Goal: Complete application form: Complete application form

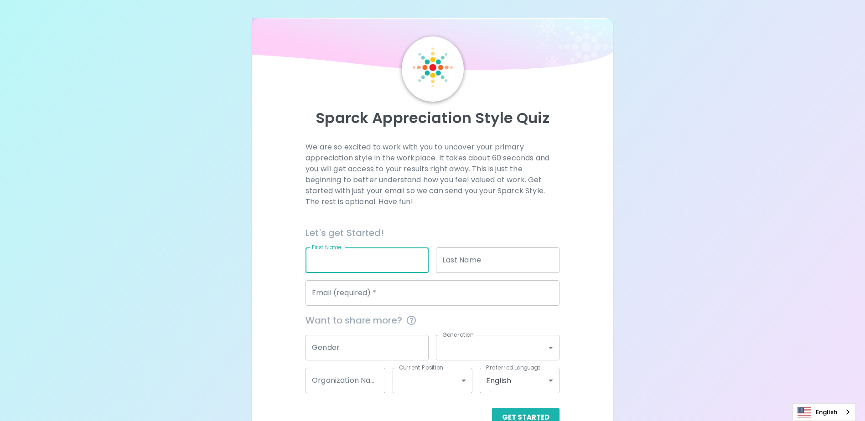
click at [365, 265] on input "First Name" at bounding box center [367, 261] width 123 height 26
type input "wenbo"
type input "[PERSON_NAME]"
type input "[DOMAIN_NAME][EMAIL_ADDRESS][DOMAIN_NAME]"
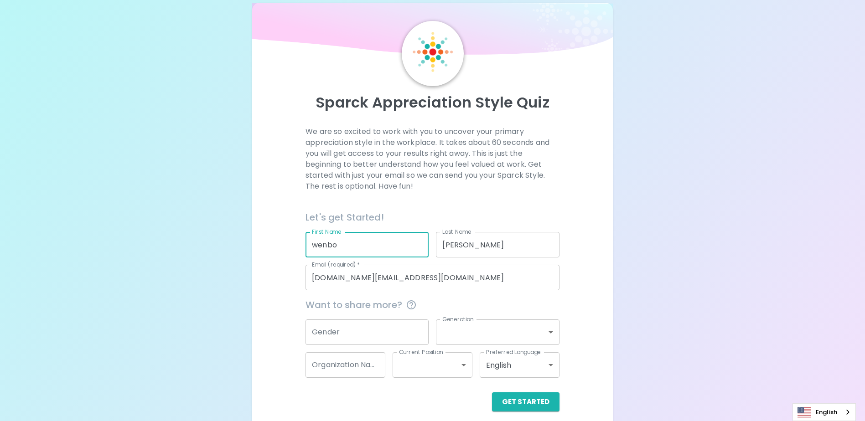
scroll to position [24, 0]
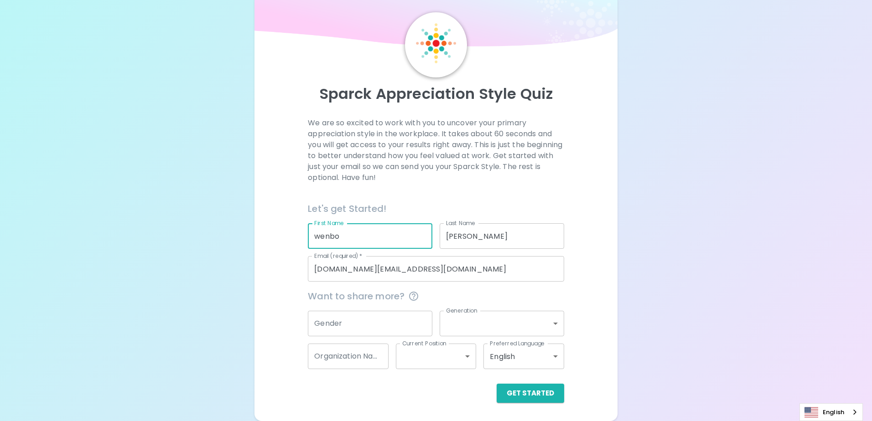
click at [550, 327] on body "Sparck Appreciation Style Quiz We are so excited to work with you to uncover yo…" at bounding box center [436, 199] width 872 height 446
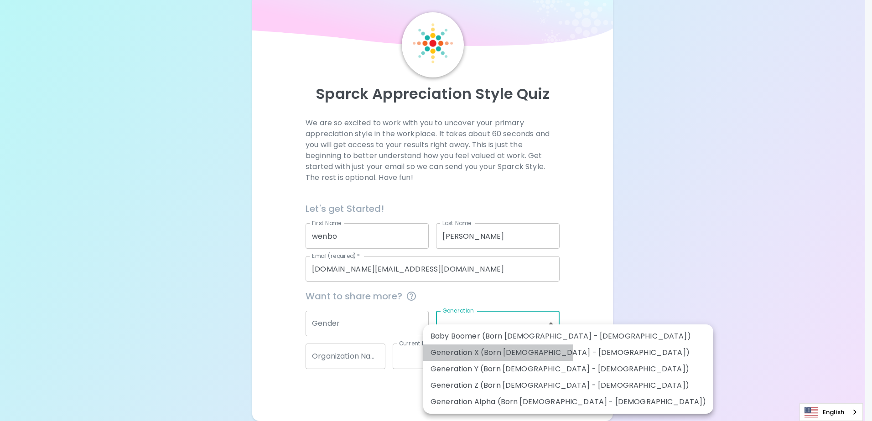
click at [460, 351] on li "Generation X (Born [DEMOGRAPHIC_DATA] - [DEMOGRAPHIC_DATA])" at bounding box center [568, 353] width 290 height 16
type input "generation_x"
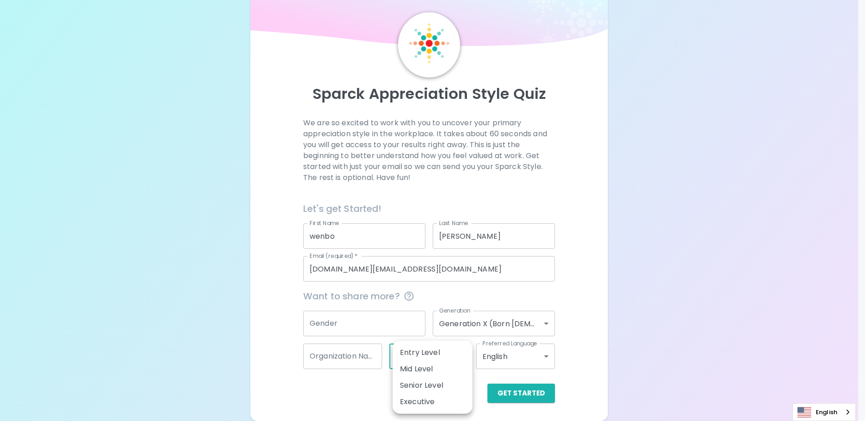
click at [462, 361] on body "Sparck Appreciation Style Quiz We are so excited to work with you to uncover yo…" at bounding box center [432, 199] width 865 height 446
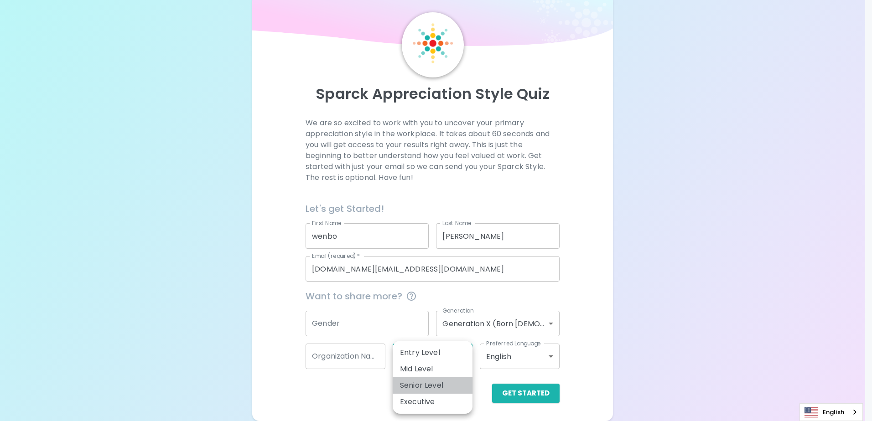
click at [435, 384] on li "Senior Level" at bounding box center [433, 386] width 80 height 16
type input "senior_level"
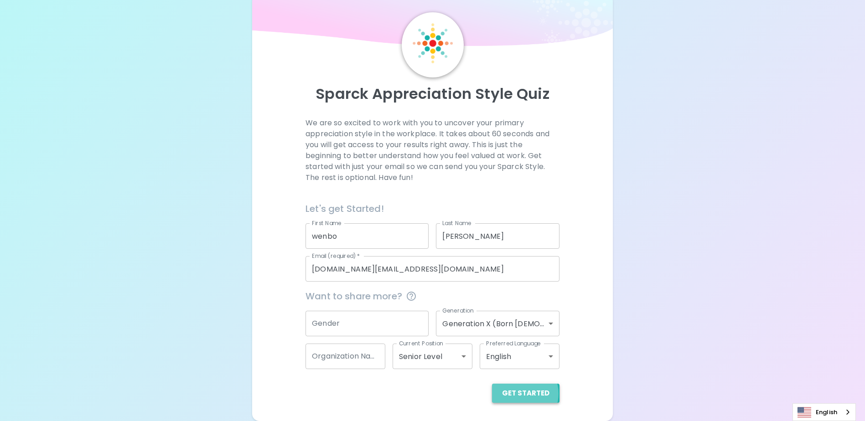
click at [523, 394] on button "Get Started" at bounding box center [525, 393] width 67 height 19
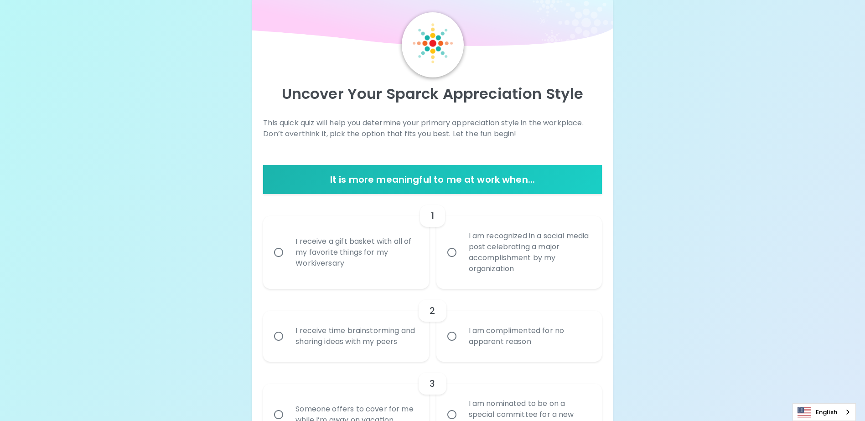
click at [281, 252] on input "I receive a gift basket with all of my favorite things for my Workiversary" at bounding box center [278, 252] width 19 height 19
radio input "true"
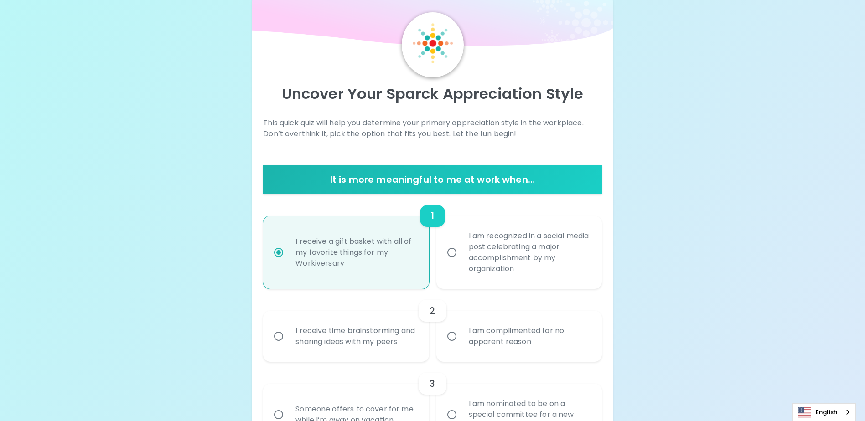
scroll to position [97, 0]
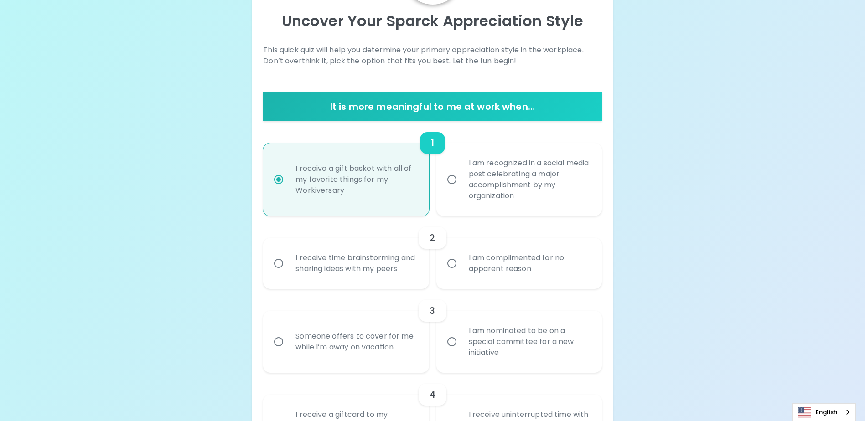
click at [280, 269] on input "I receive time brainstorming and sharing ideas with my peers" at bounding box center [278, 263] width 19 height 19
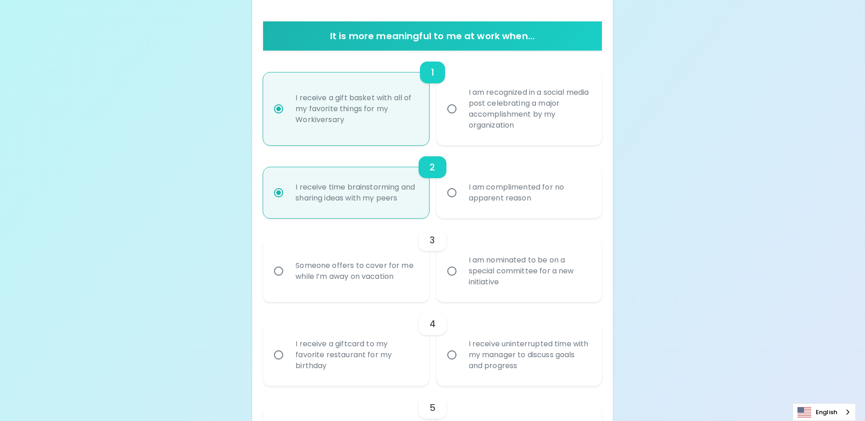
scroll to position [170, 0]
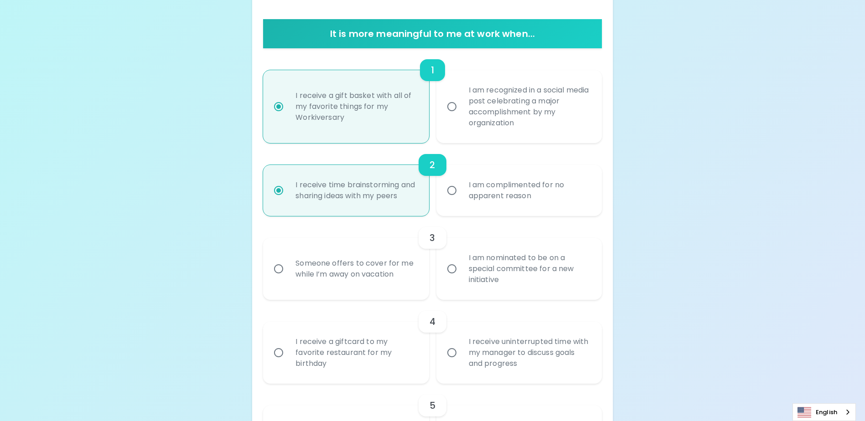
radio input "true"
click at [455, 279] on input "I am nominated to be on a special committee for a new initiative" at bounding box center [451, 268] width 19 height 19
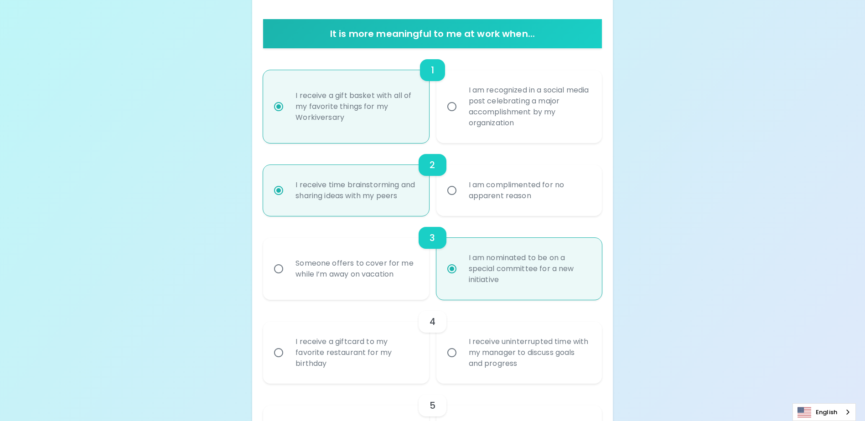
radio input "false"
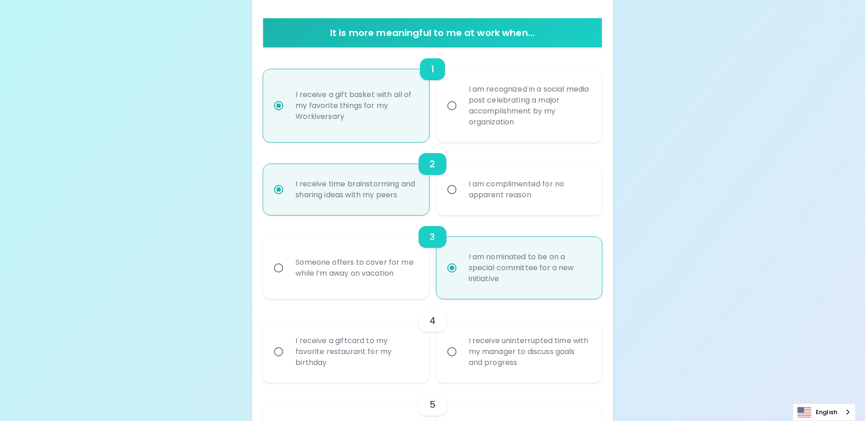
scroll to position [243, 0]
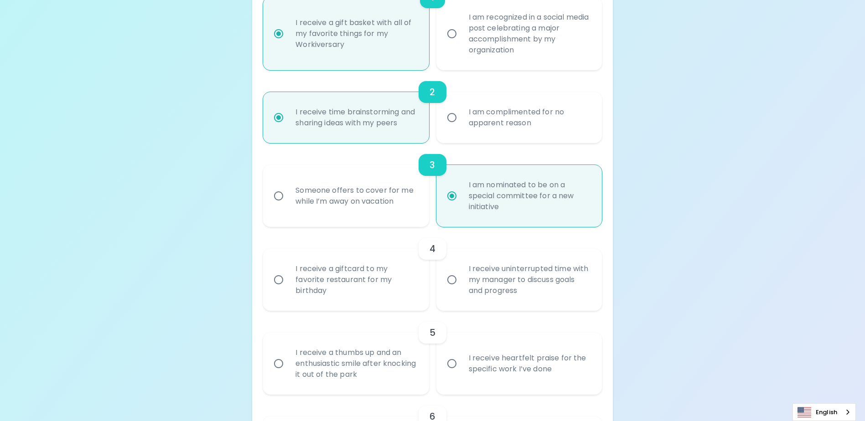
radio input "true"
click at [278, 290] on input "I receive a giftcard to my favorite restaurant for my birthday" at bounding box center [278, 279] width 19 height 19
radio input "false"
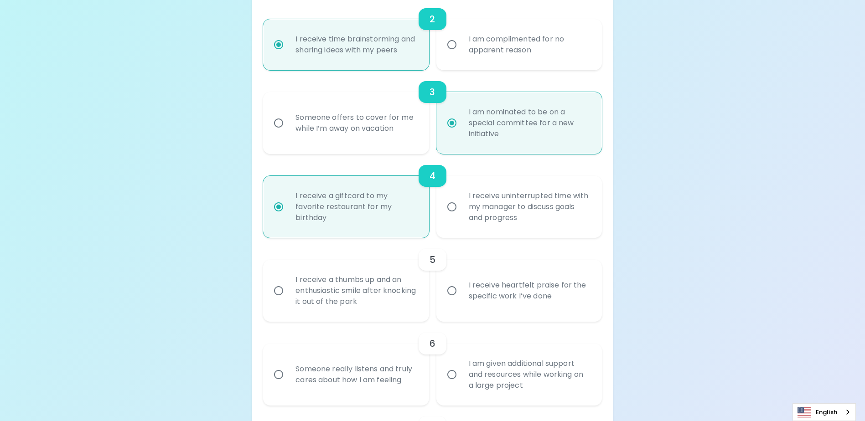
scroll to position [453, 0]
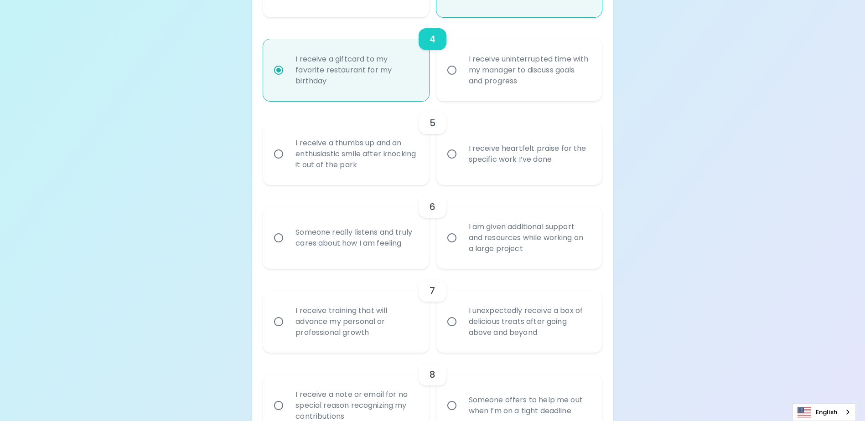
radio input "true"
click at [453, 164] on input "I receive heartfelt praise for the specific work I’ve done" at bounding box center [451, 154] width 19 height 19
radio input "false"
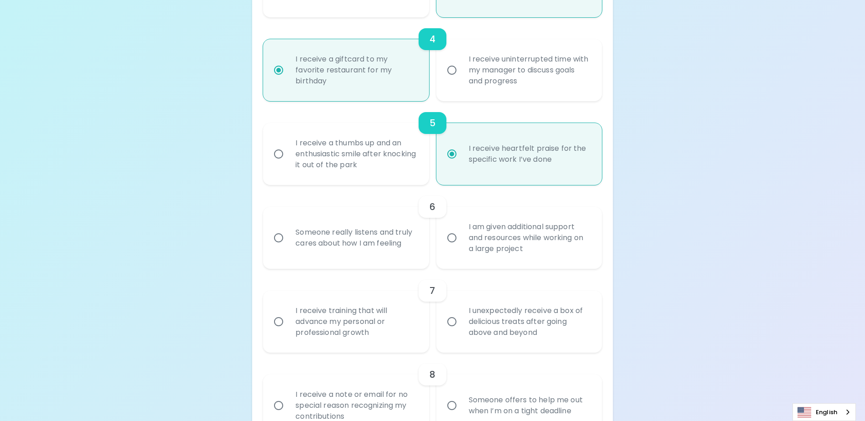
scroll to position [526, 0]
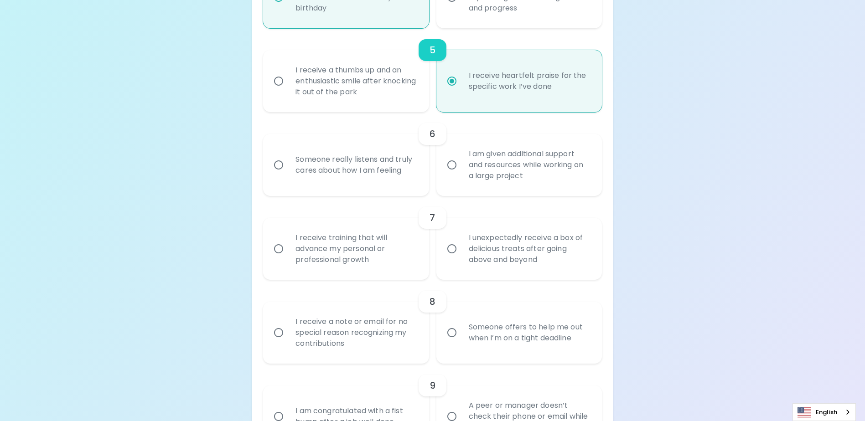
radio input "true"
click at [453, 175] on input "I am given additional support and resources while working on a large project" at bounding box center [451, 165] width 19 height 19
radio input "false"
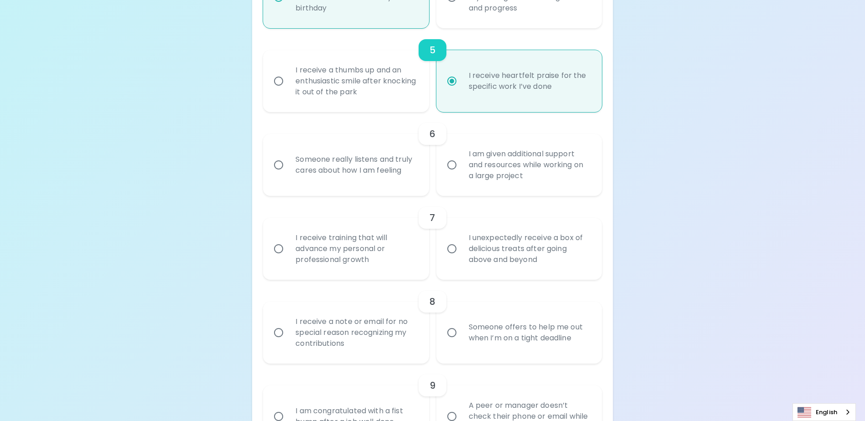
radio input "false"
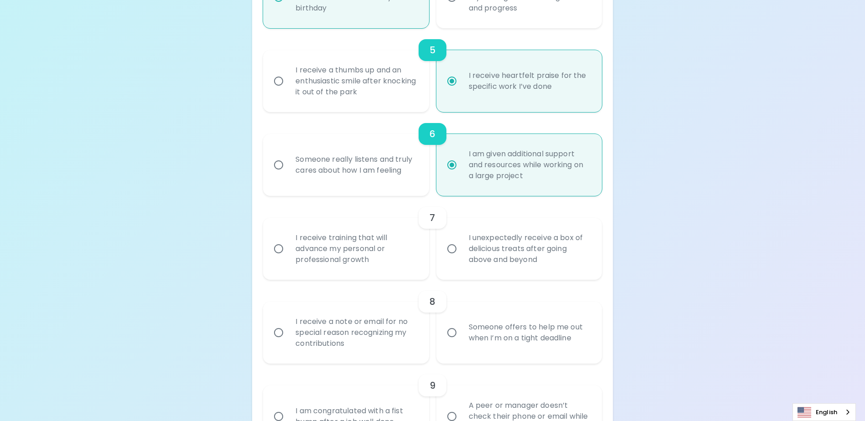
scroll to position [599, 0]
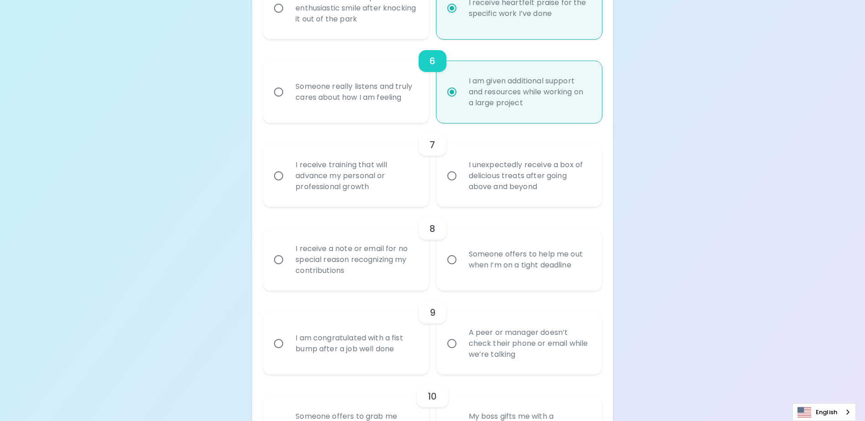
radio input "true"
click at [451, 186] on input "I unexpectedly receive a box of delicious treats after going above and beyond" at bounding box center [451, 175] width 19 height 19
radio input "false"
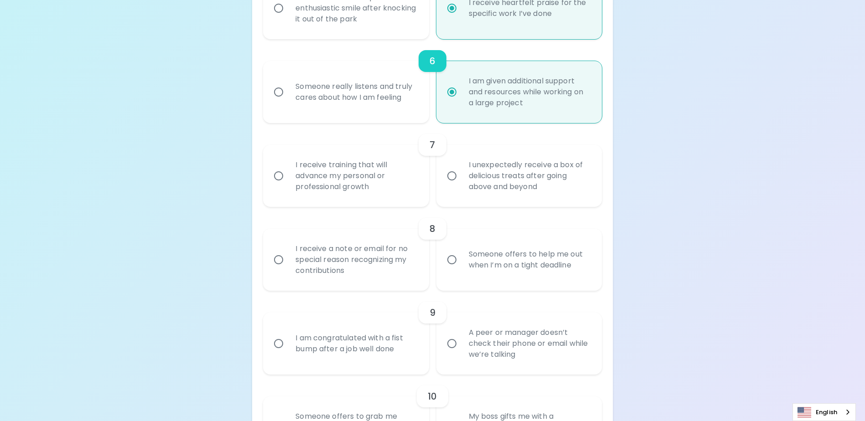
radio input "false"
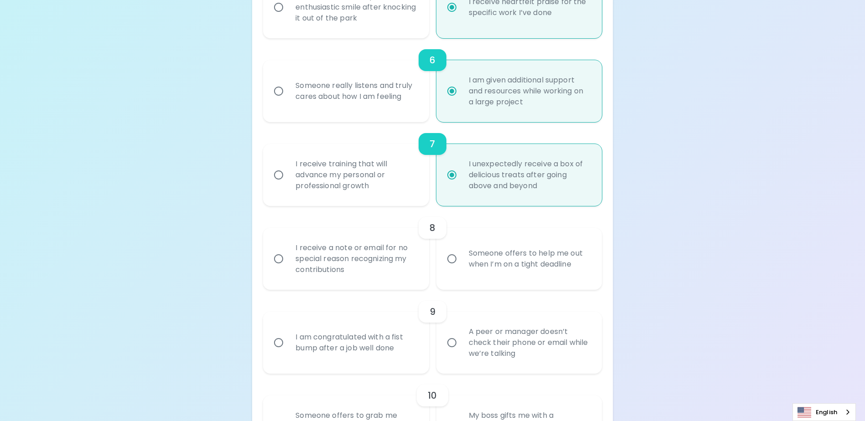
scroll to position [672, 0]
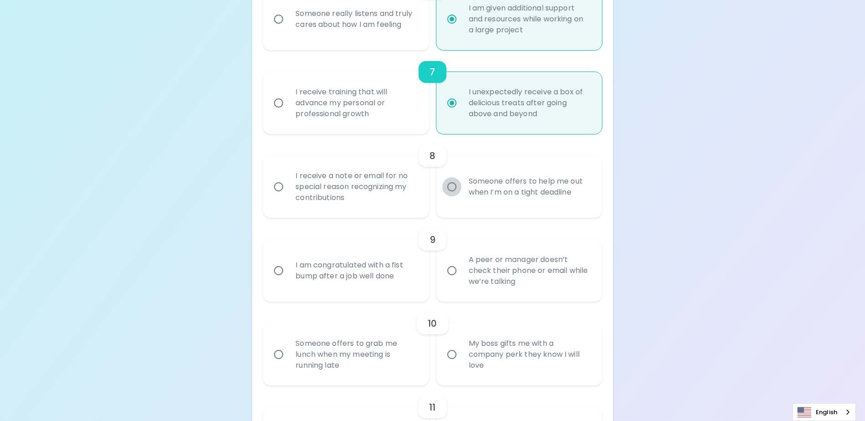
radio input "true"
click at [452, 197] on input "Someone offers to help me out when I’m on a tight deadline" at bounding box center [451, 186] width 19 height 19
radio input "false"
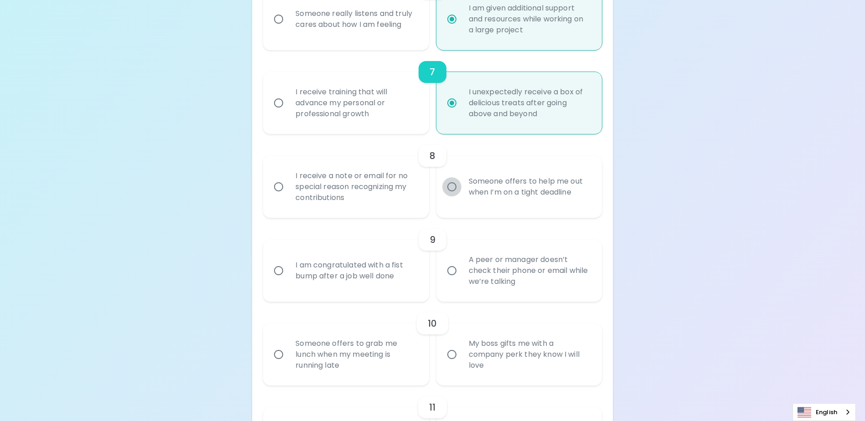
radio input "false"
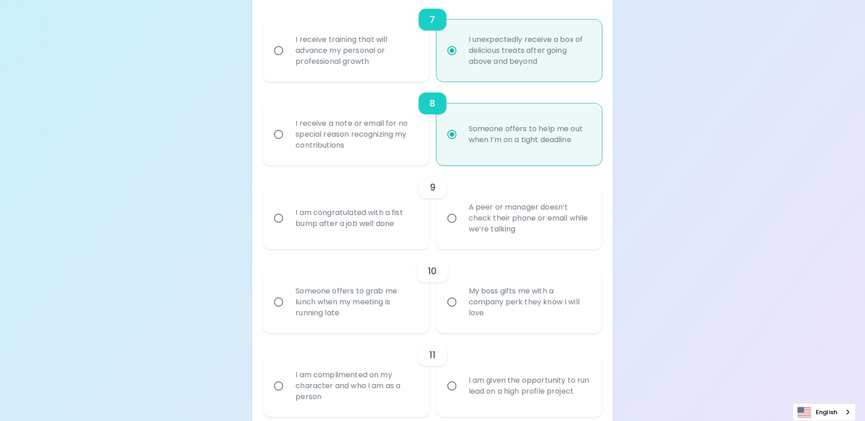
scroll to position [745, 0]
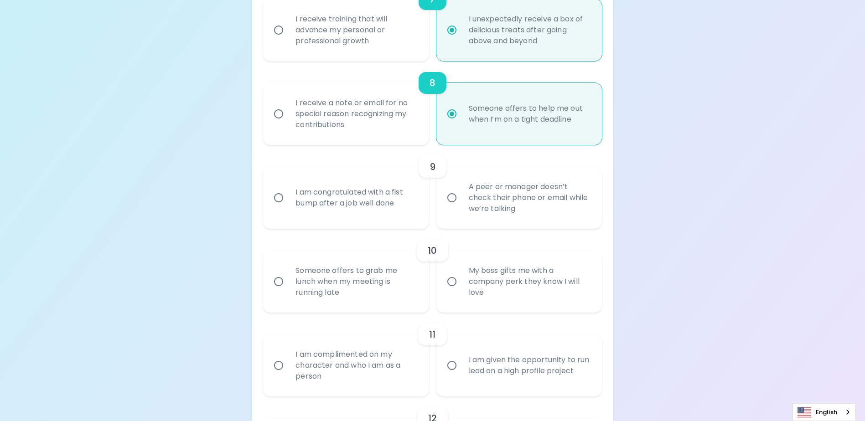
radio input "true"
click at [280, 207] on input "I am congratulated with a fist bump after a job well done" at bounding box center [278, 197] width 19 height 19
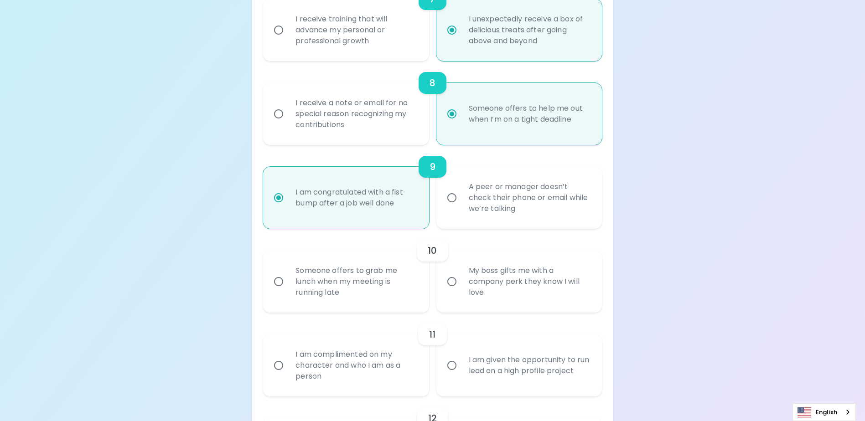
radio input "false"
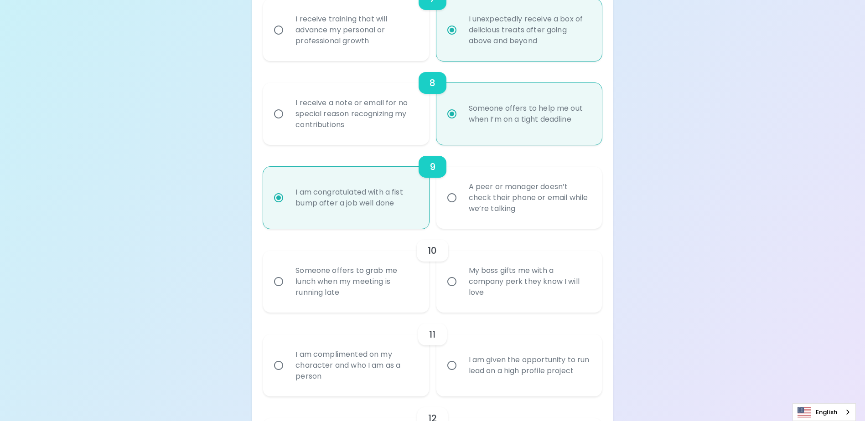
radio input "false"
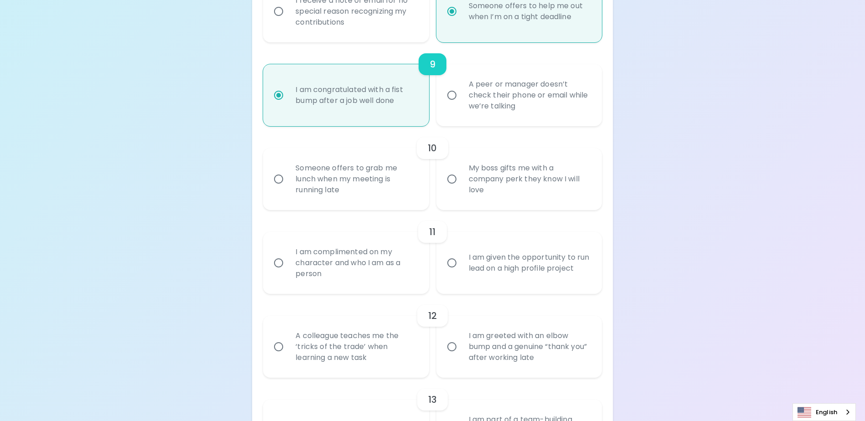
scroll to position [863, 0]
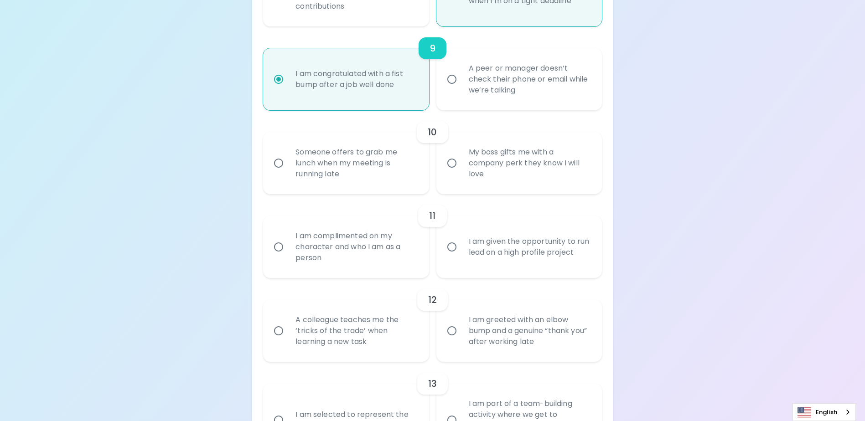
radio input "true"
click at [451, 173] on input "My boss gifts me with a company perk they know I will love" at bounding box center [451, 163] width 19 height 19
radio input "false"
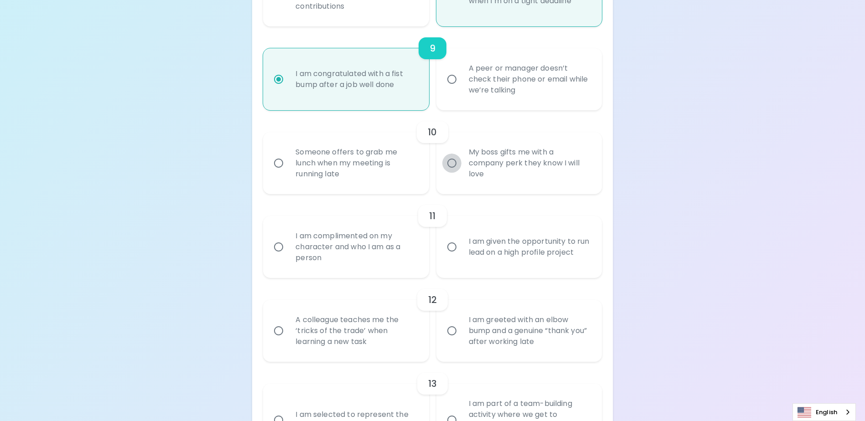
radio input "false"
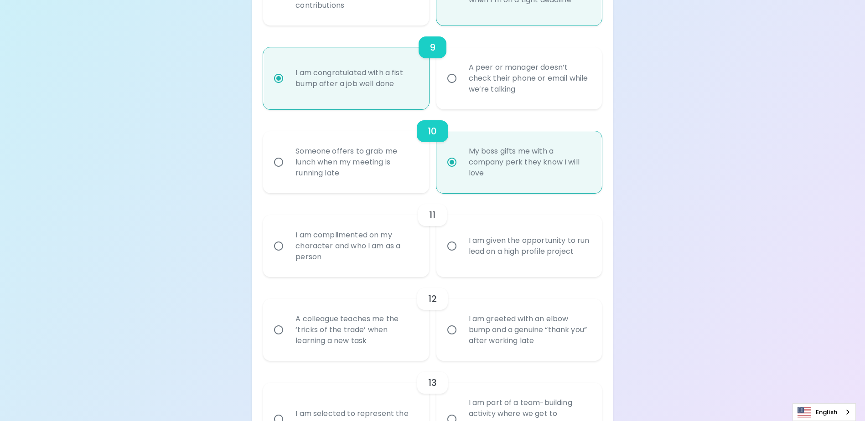
scroll to position [936, 0]
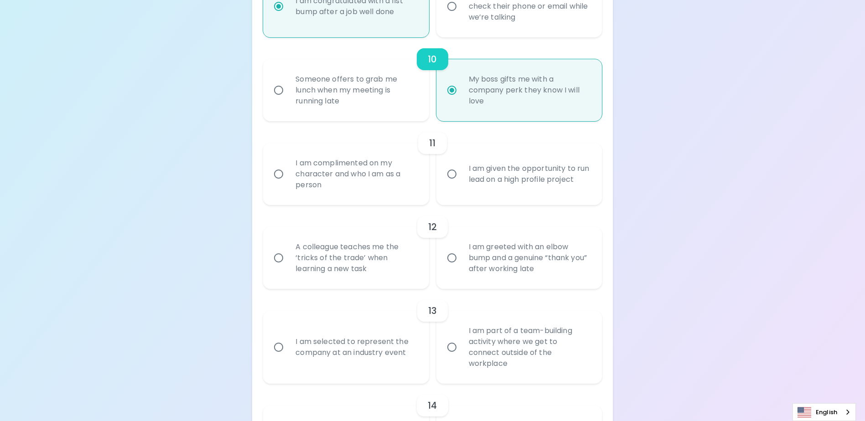
radio input "true"
click at [450, 184] on input "I am given the opportunity to run lead on a high profile project" at bounding box center [451, 174] width 19 height 19
radio input "false"
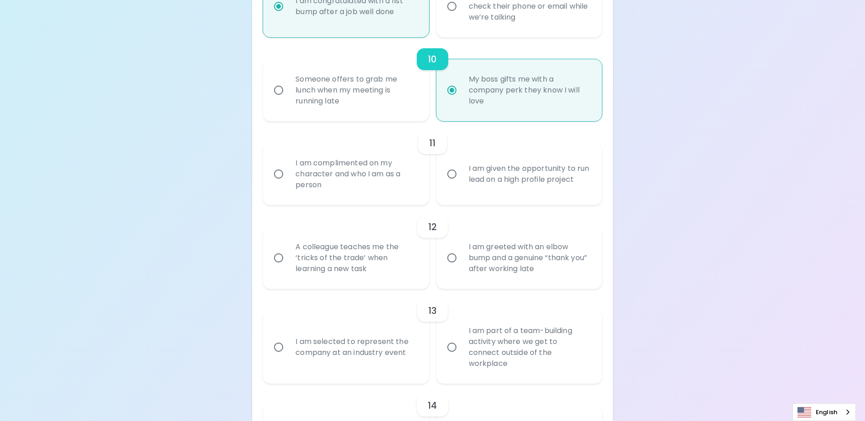
radio input "false"
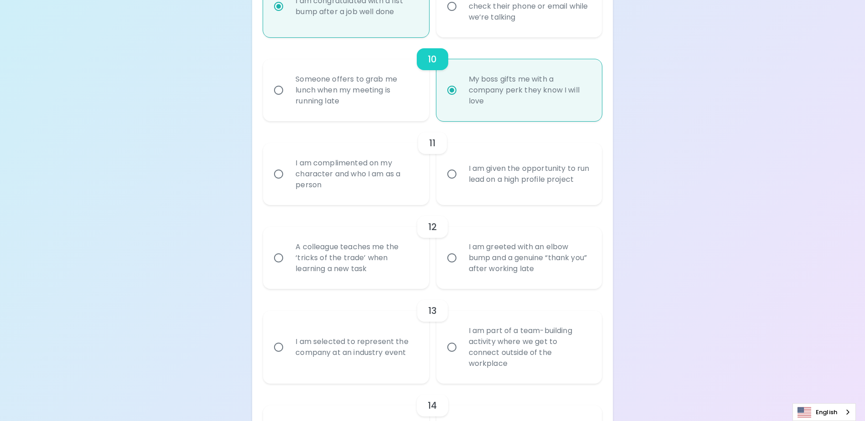
radio input "false"
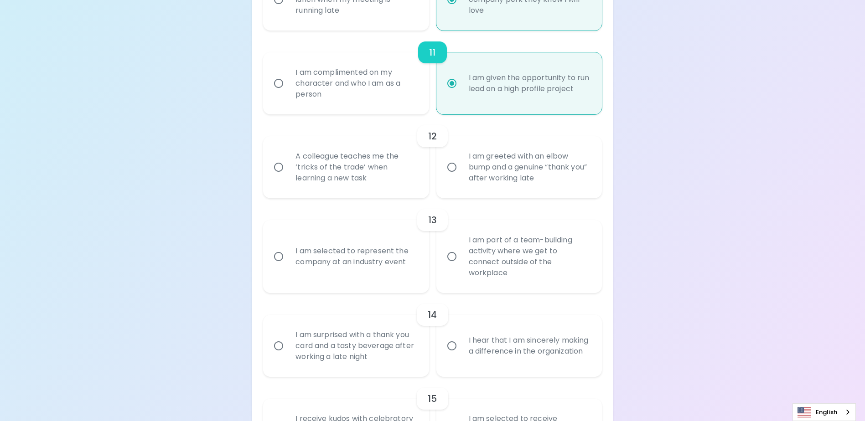
scroll to position [1055, 0]
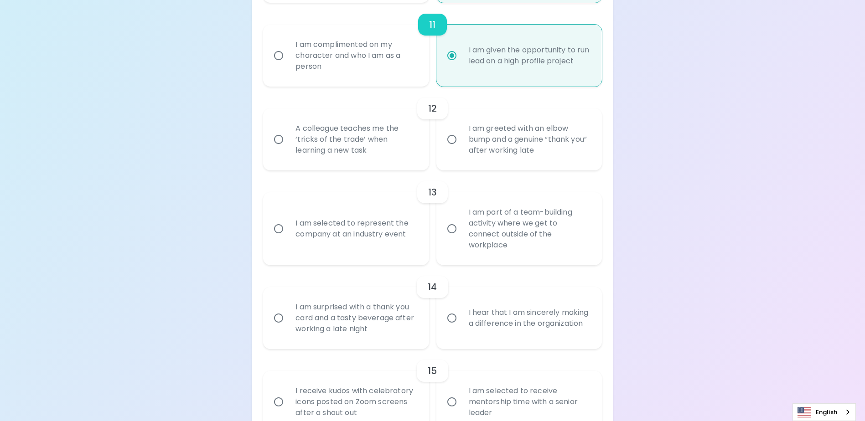
radio input "true"
click at [453, 149] on input "I am greeted with an elbow bump and a genuine “thank you” after working late" at bounding box center [451, 139] width 19 height 19
radio input "false"
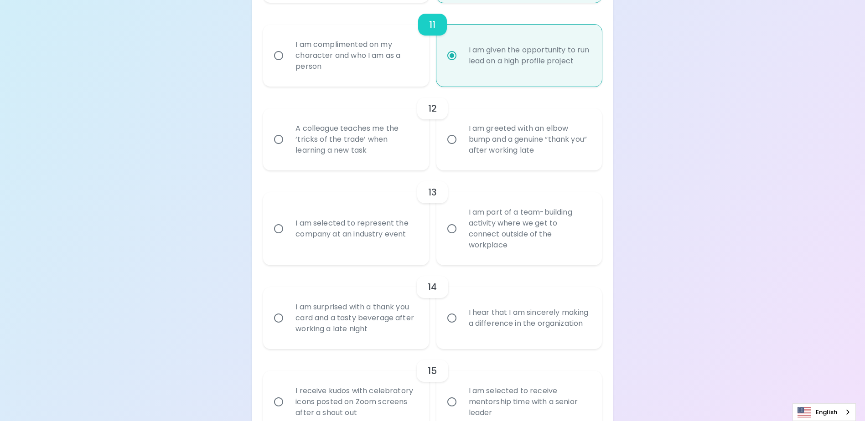
radio input "false"
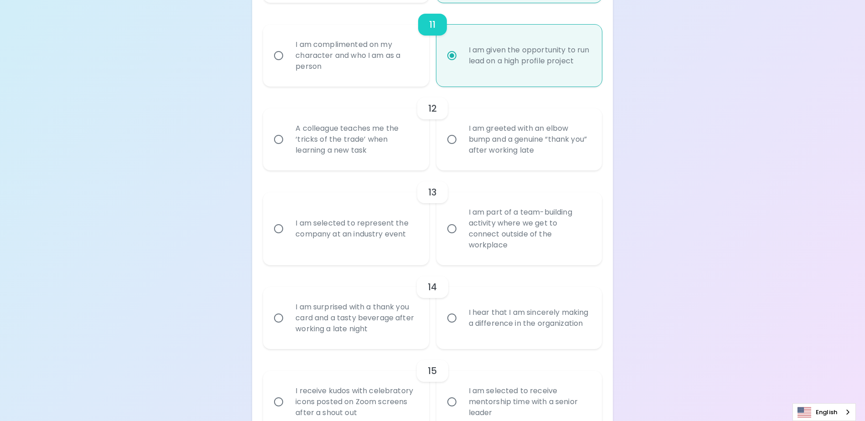
radio input "false"
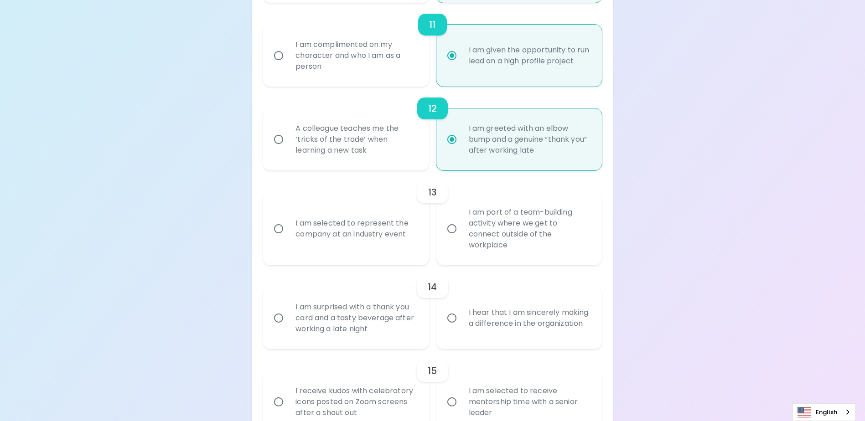
scroll to position [1111, 0]
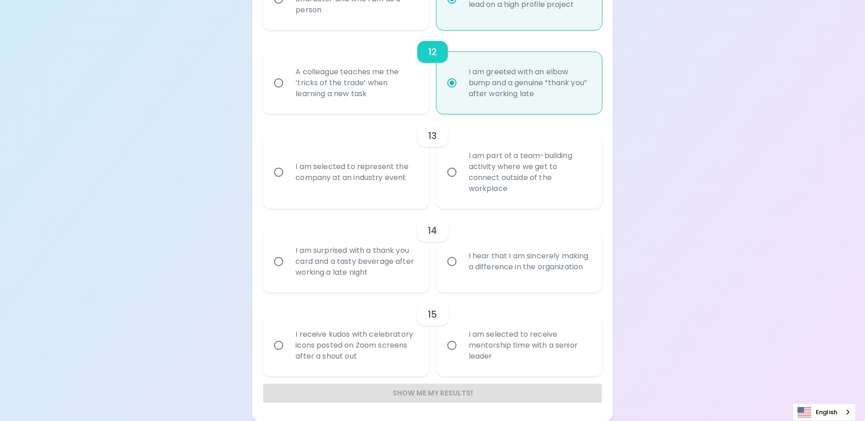
radio input "true"
drag, startPoint x: 453, startPoint y: 178, endPoint x: 388, endPoint y: 195, distance: 67.2
click at [452, 178] on input "I am part of a team-building activity where we get to connect outside of the wo…" at bounding box center [451, 172] width 19 height 19
radio input "false"
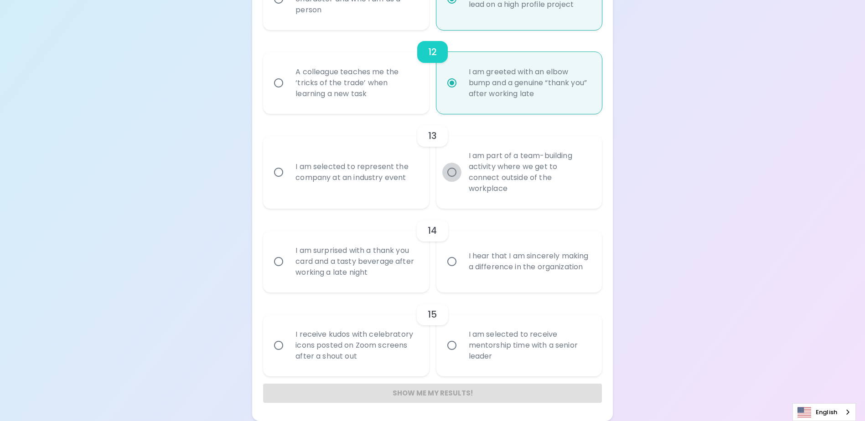
radio input "false"
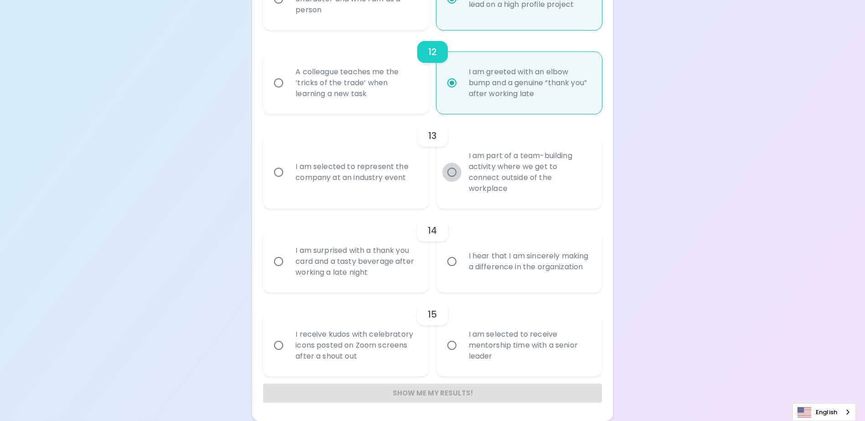
radio input "false"
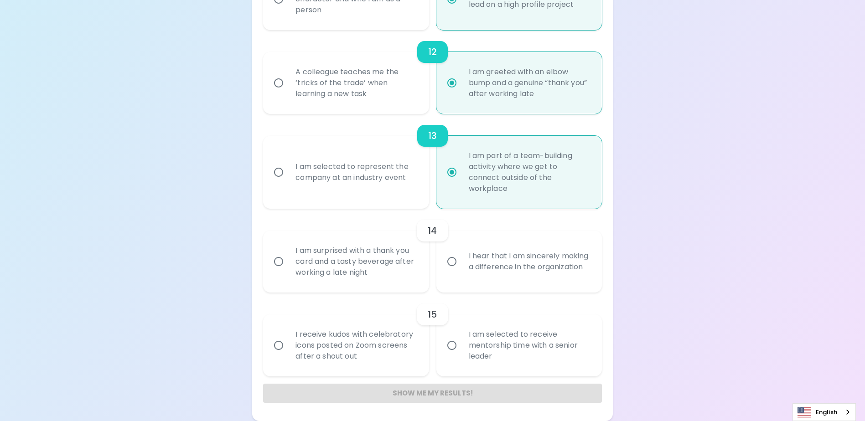
radio input "true"
click at [453, 262] on input "I hear that I am sincerely making a difference in the organization" at bounding box center [451, 261] width 19 height 19
radio input "false"
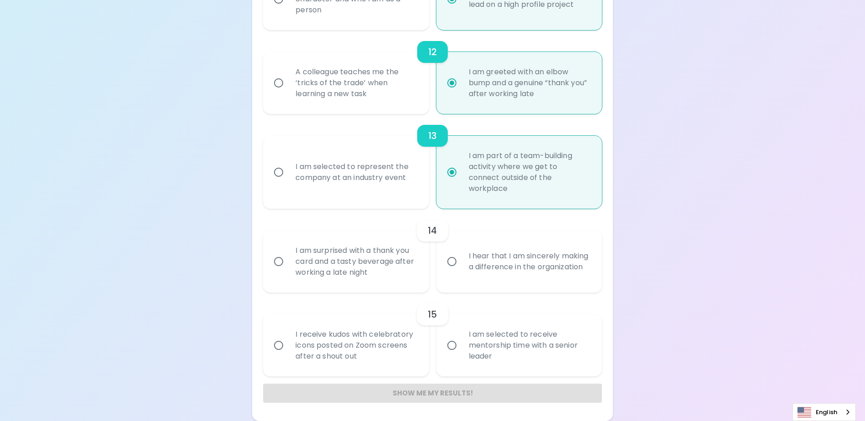
radio input "false"
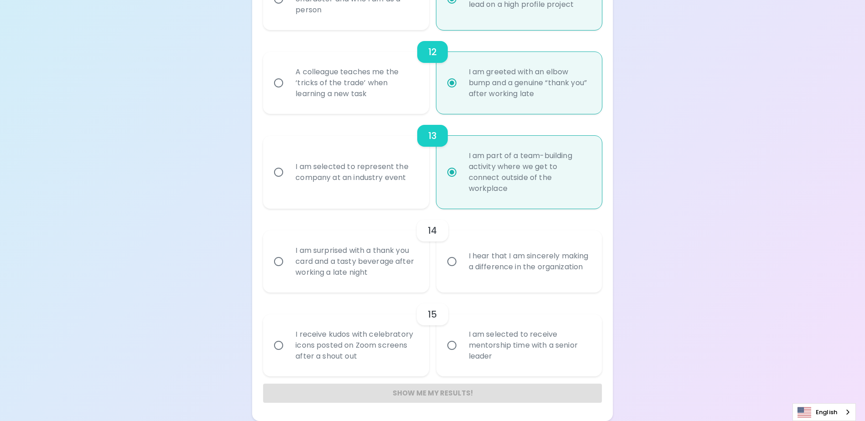
radio input "false"
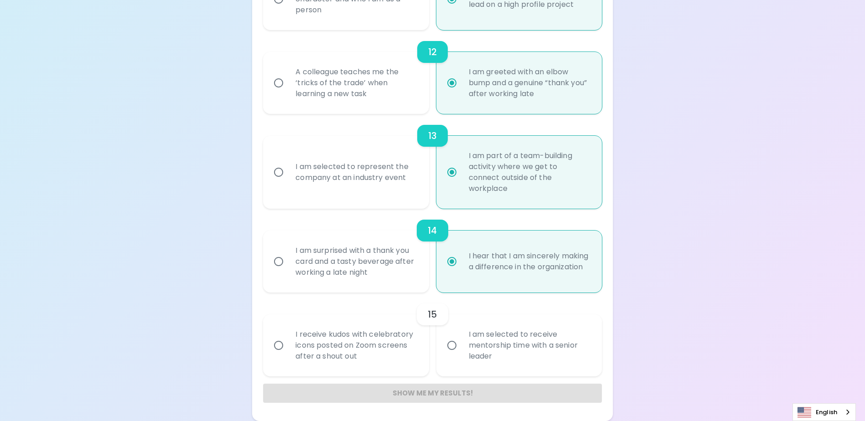
radio input "true"
click at [278, 347] on input "I receive kudos with celebratory icons posted on Zoom screens after a shout out" at bounding box center [278, 345] width 19 height 19
radio input "false"
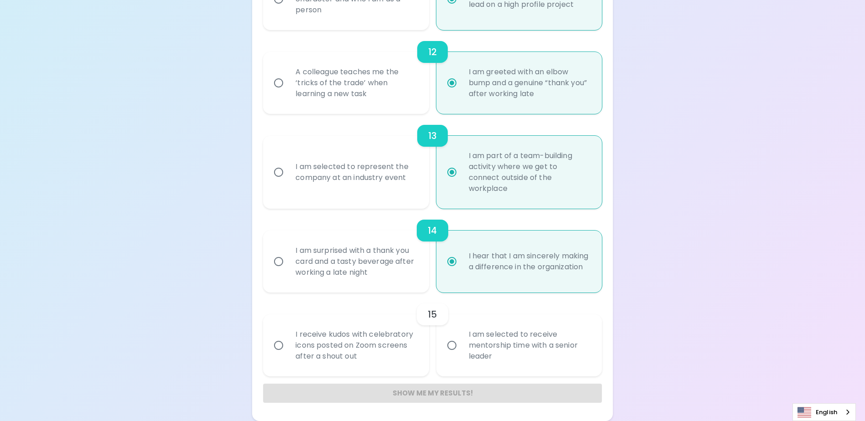
radio input "false"
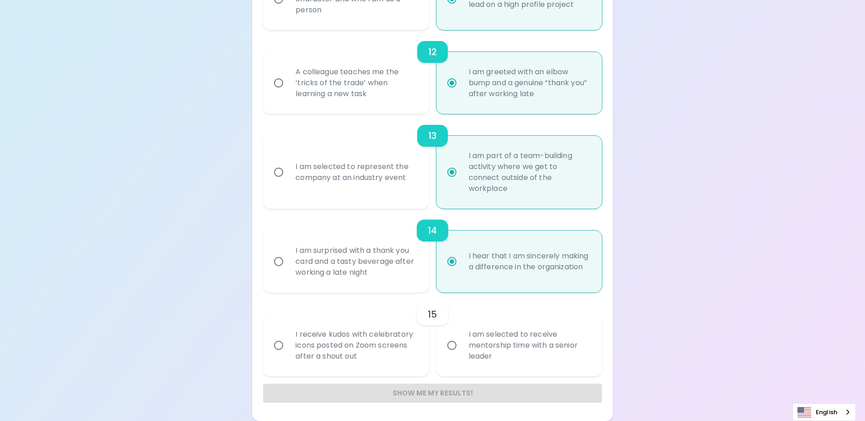
radio input "false"
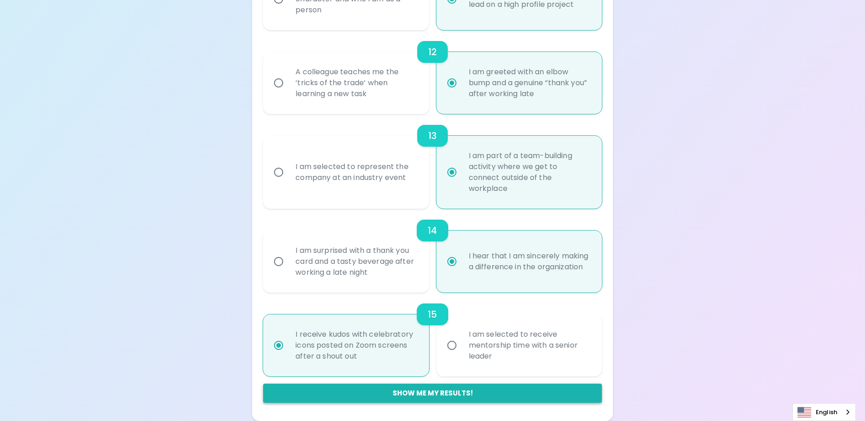
radio input "true"
click at [423, 396] on button "Show me my results!" at bounding box center [432, 393] width 338 height 19
radio input "false"
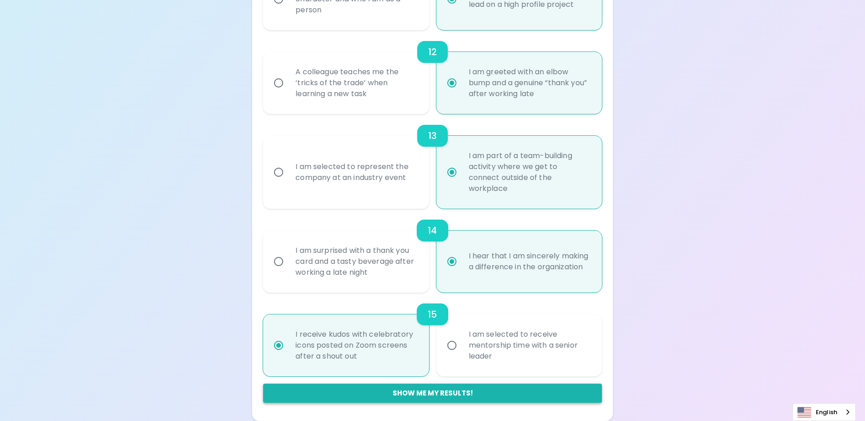
radio input "false"
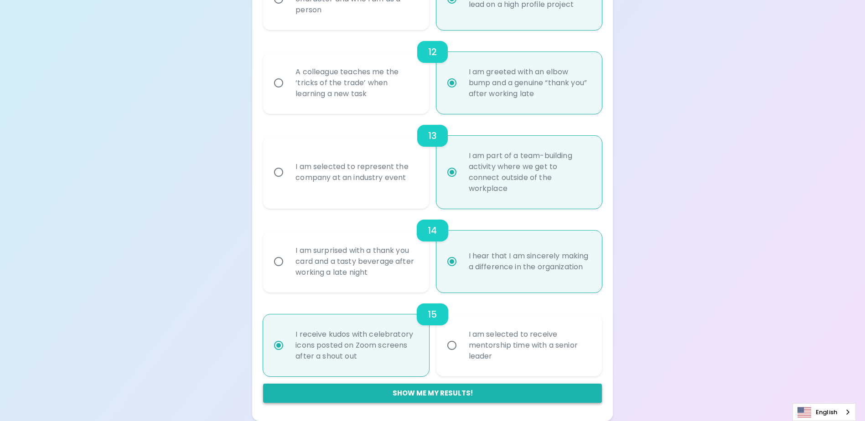
radio input "false"
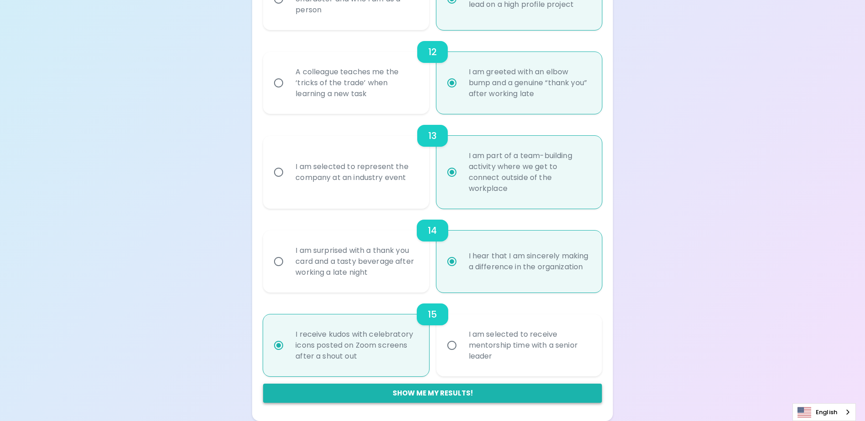
radio input "false"
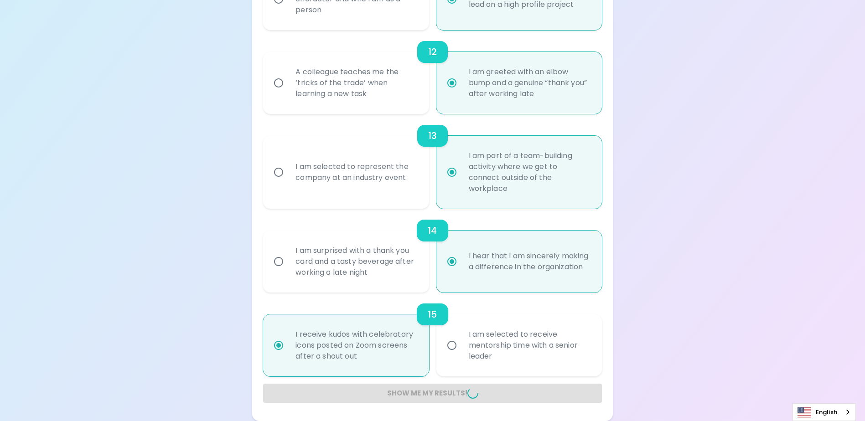
radio input "false"
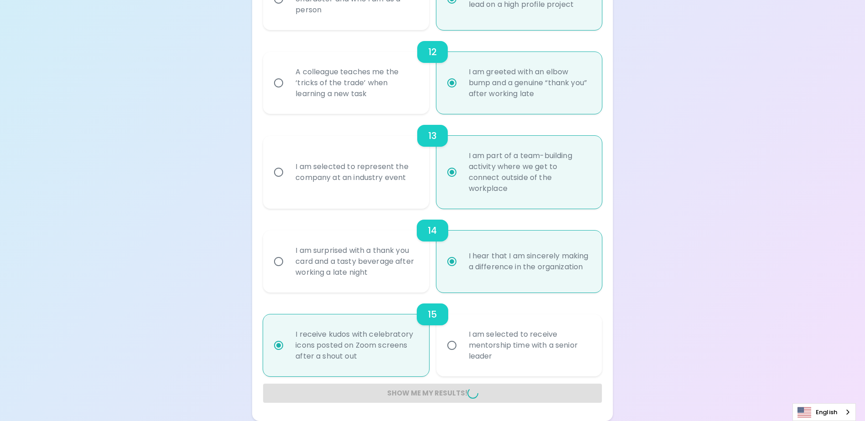
radio input "false"
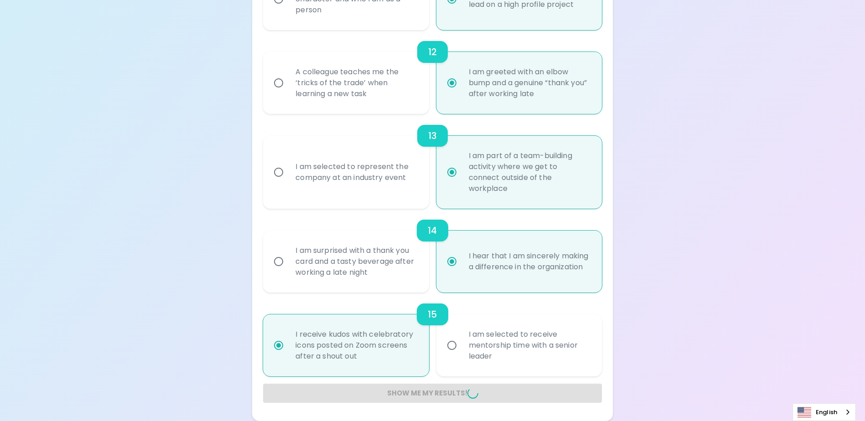
radio input "false"
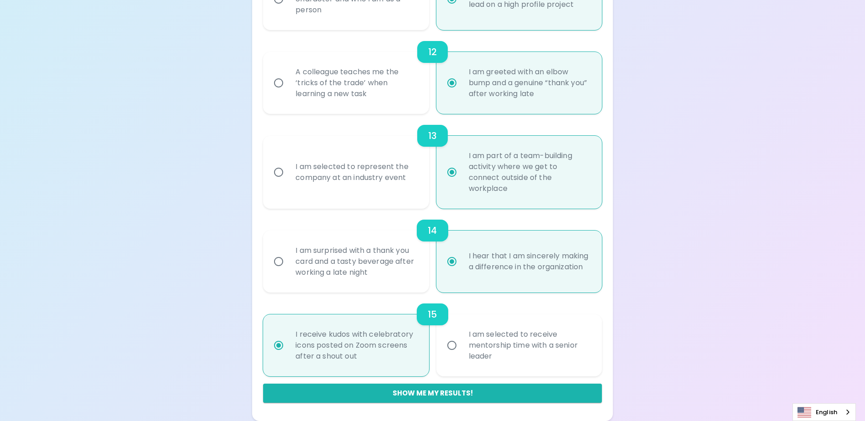
scroll to position [128, 0]
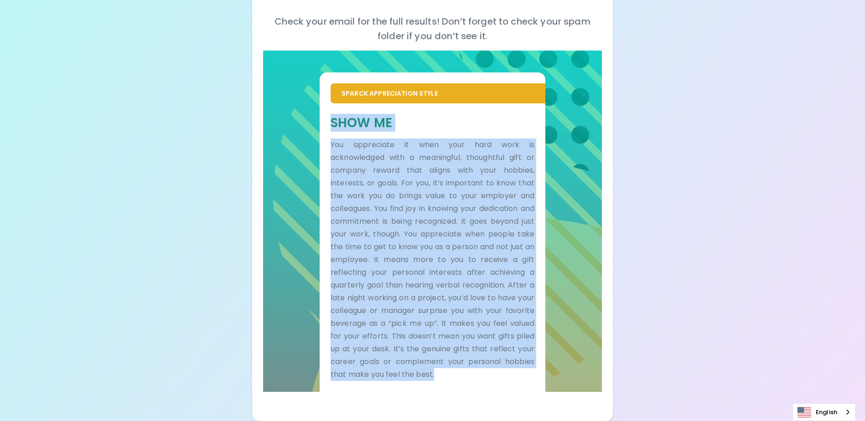
drag, startPoint x: 334, startPoint y: 122, endPoint x: 486, endPoint y: 386, distance: 304.6
click at [486, 386] on div "Show Me You appreciate it when your hard work is acknowledged with a meaningful…" at bounding box center [433, 248] width 226 height 289
copy div "Show Me You appreciate it when your hard work is acknowledged with a meaningful…"
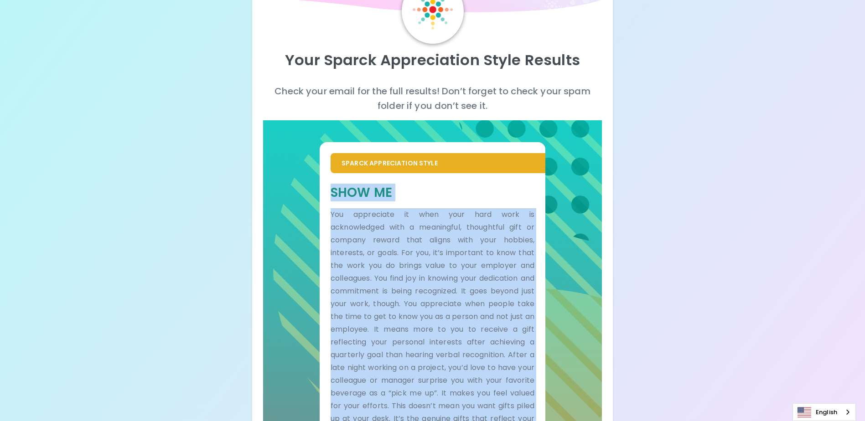
scroll to position [0, 0]
